Goal: Download file/media

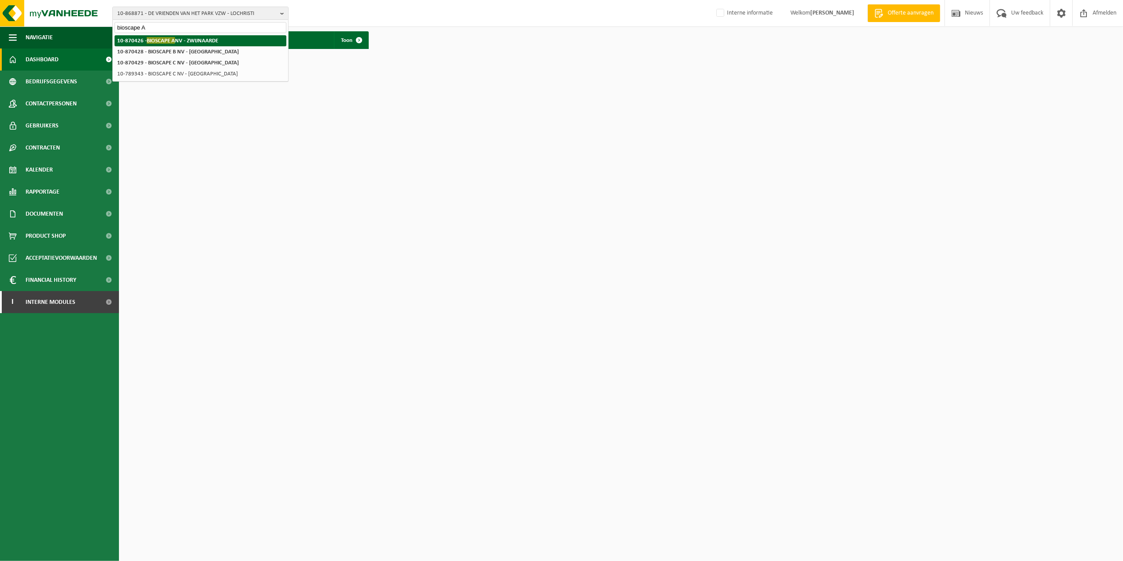
type input "bioscape A"
click at [212, 39] on strong "10-870426 - BIOSCAPE A NV - ZWIJNAARDE" at bounding box center [167, 40] width 101 height 7
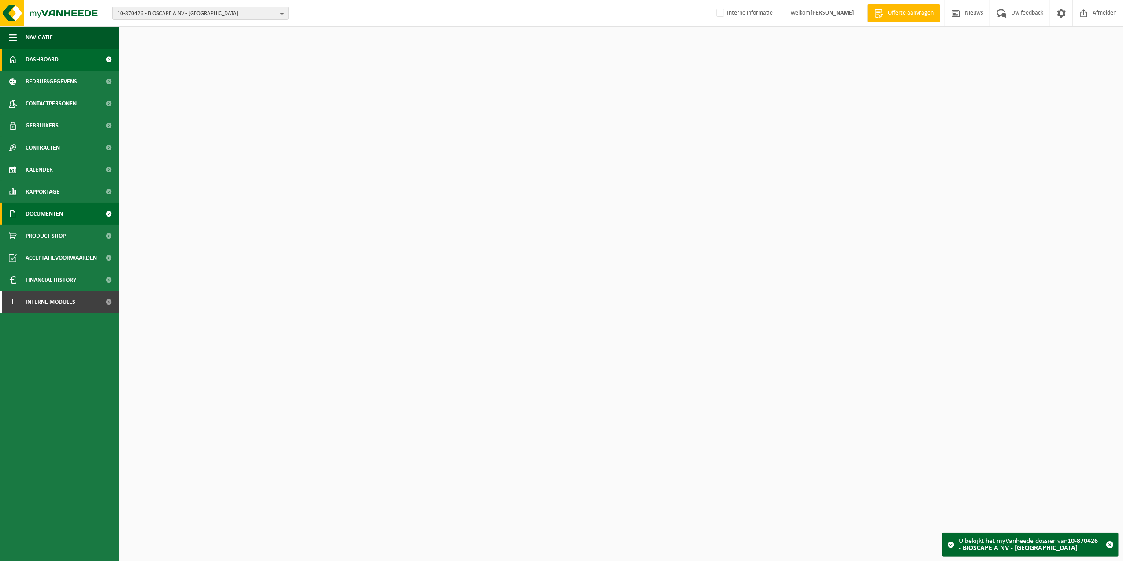
click at [33, 217] on span "Documenten" at bounding box center [44, 214] width 37 height 22
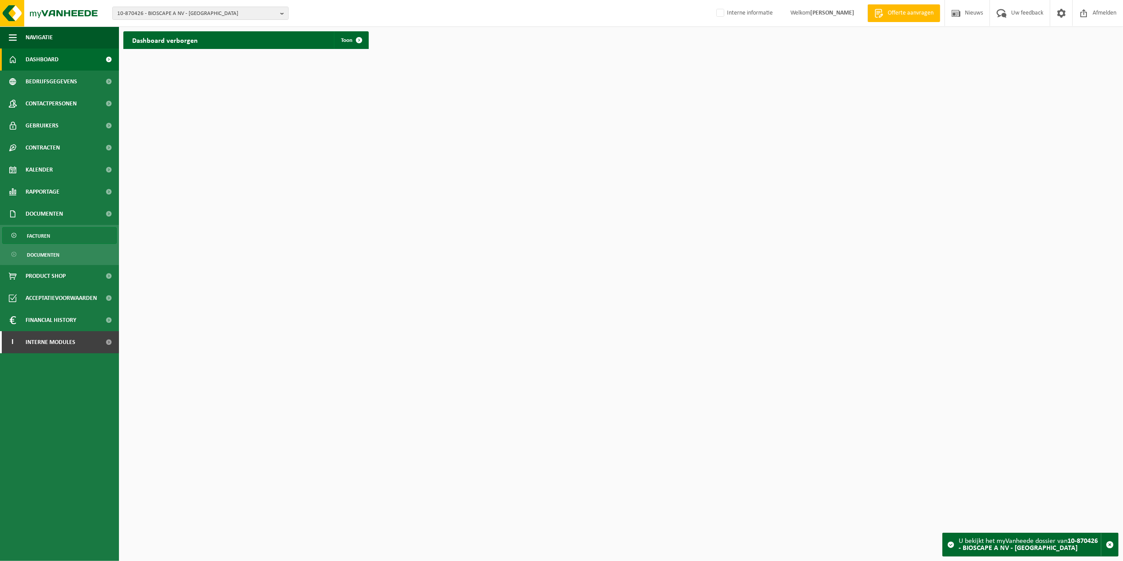
click at [38, 241] on span "Facturen" at bounding box center [38, 235] width 23 height 17
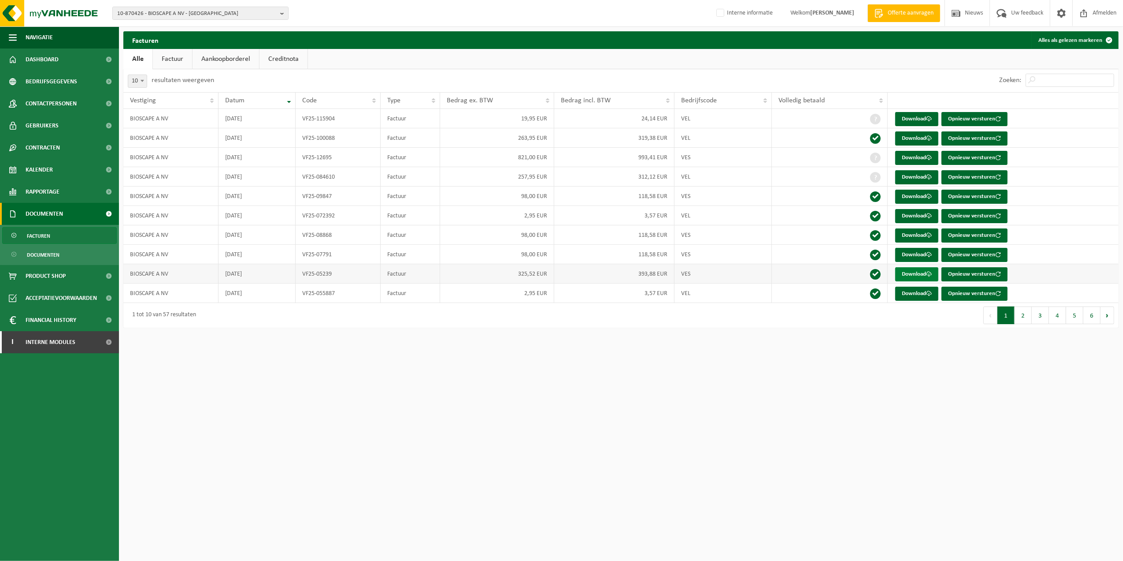
click at [917, 275] on link "Download" at bounding box center [916, 274] width 43 height 14
click at [916, 195] on link "Download" at bounding box center [916, 196] width 43 height 14
click at [908, 156] on link "Download" at bounding box center [916, 158] width 43 height 14
